Goal: Transaction & Acquisition: Purchase product/service

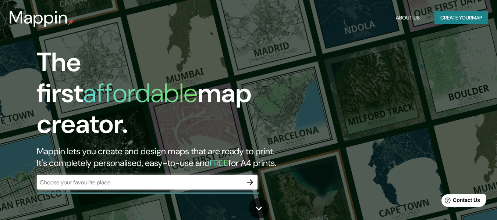
click at [248, 180] on icon "button" at bounding box center [250, 183] width 6 height 6
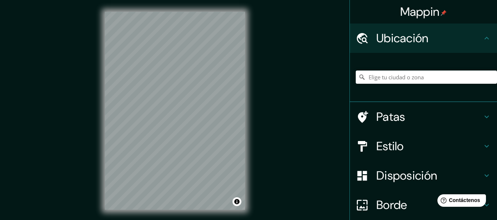
click at [269, 128] on div "Mappin Ubicación Patas Estilo Disposición Borde Elige un borde. Consejo : puede…" at bounding box center [248, 117] width 497 height 234
click at [262, 141] on div "Mappin Ubicación Patas Estilo Disposición Borde Elige un borde. Consejo : puede…" at bounding box center [248, 117] width 497 height 234
click at [382, 83] on input "Elige tu ciudad o zona" at bounding box center [426, 77] width 141 height 13
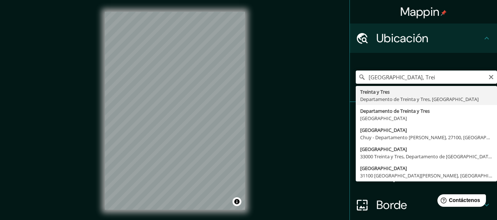
type input "Treinta y Tres, Departamento de Treinta y Tres, [GEOGRAPHIC_DATA]"
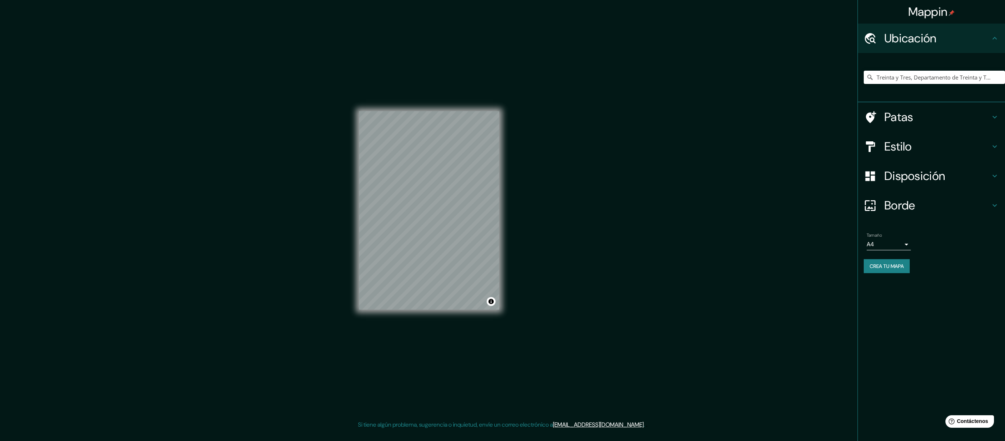
drag, startPoint x: 477, startPoint y: 1, endPoint x: 645, endPoint y: 305, distance: 347.8
click at [497, 220] on div "Mappin Ubicación Treinta y Tres, Departamento de [GEOGRAPHIC_DATA], [GEOGRAPHIC…" at bounding box center [502, 216] width 1005 height 432
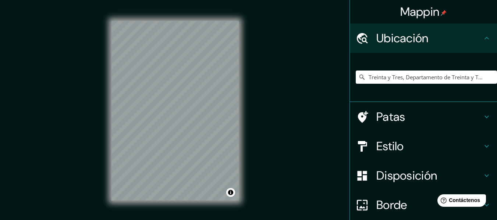
drag, startPoint x: 932, startPoint y: 0, endPoint x: 309, endPoint y: 146, distance: 639.9
click at [309, 146] on div "Mappin Ubicación Treinta y Tres, Departamento de [GEOGRAPHIC_DATA], [GEOGRAPHIC…" at bounding box center [248, 117] width 497 height 234
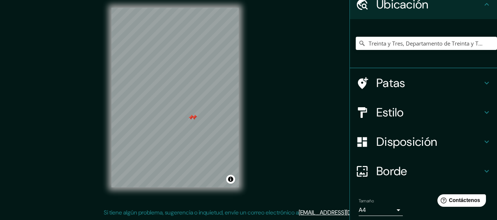
scroll to position [33, 0]
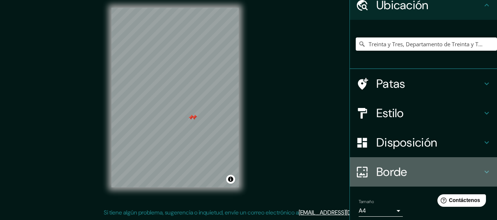
click at [390, 174] on font "Borde" at bounding box center [391, 171] width 31 height 15
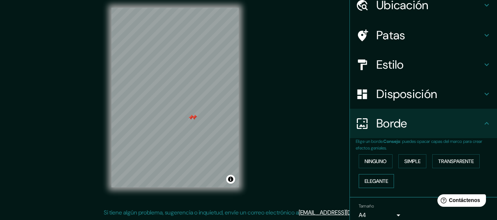
click at [378, 181] on font "Elegante" at bounding box center [377, 181] width 24 height 7
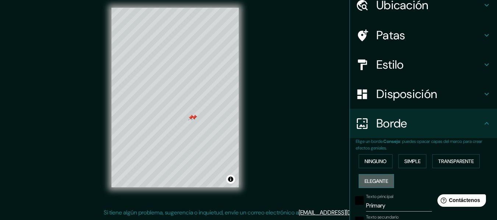
click at [374, 183] on font "Elegante" at bounding box center [377, 181] width 24 height 7
type input "138"
type input "28"
type input "14"
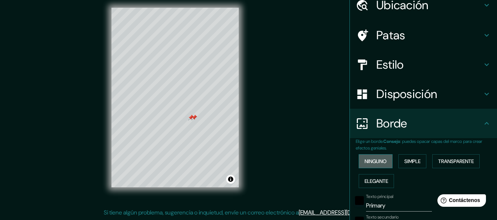
click at [370, 160] on font "Ninguno" at bounding box center [376, 161] width 22 height 7
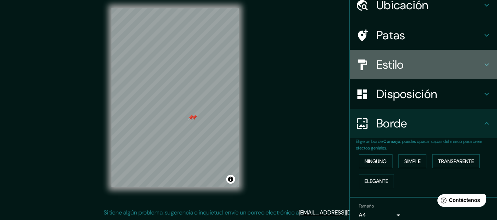
click at [391, 64] on font "Estilo" at bounding box center [390, 64] width 28 height 15
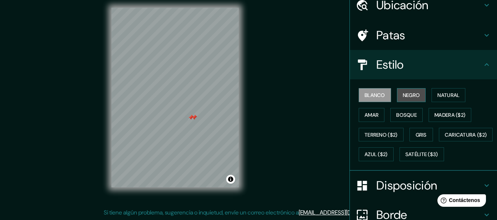
click at [407, 94] on font "Negro" at bounding box center [411, 95] width 17 height 7
click at [373, 96] on font "Blanco" at bounding box center [375, 95] width 21 height 7
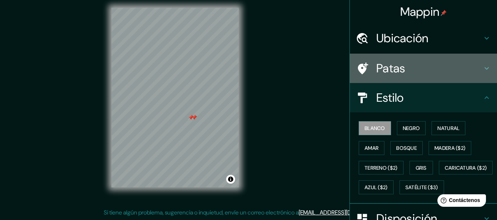
click at [382, 66] on font "Patas" at bounding box center [390, 68] width 29 height 15
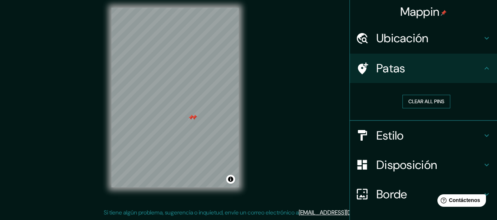
click at [414, 103] on button "Clear all pins" at bounding box center [427, 102] width 48 height 14
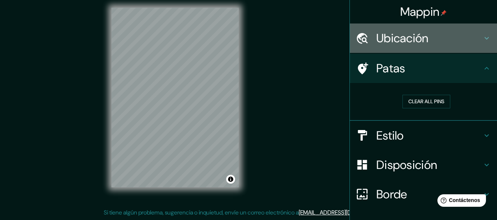
click at [408, 39] on font "Ubicación" at bounding box center [402, 38] width 52 height 15
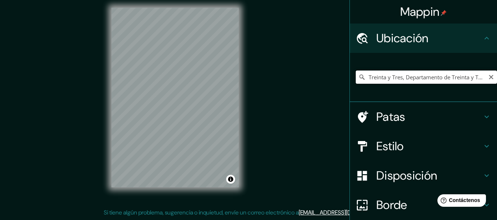
click at [407, 74] on input "Treinta y Tres, Departamento de Treinta y Tres, [GEOGRAPHIC_DATA]" at bounding box center [426, 77] width 141 height 13
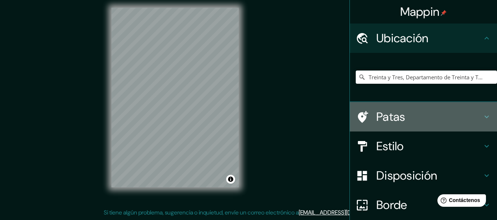
click at [393, 120] on font "Patas" at bounding box center [390, 116] width 29 height 15
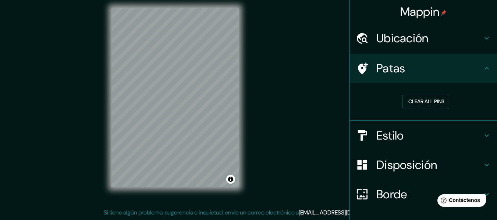
scroll to position [50, 0]
